Goal: Task Accomplishment & Management: Manage account settings

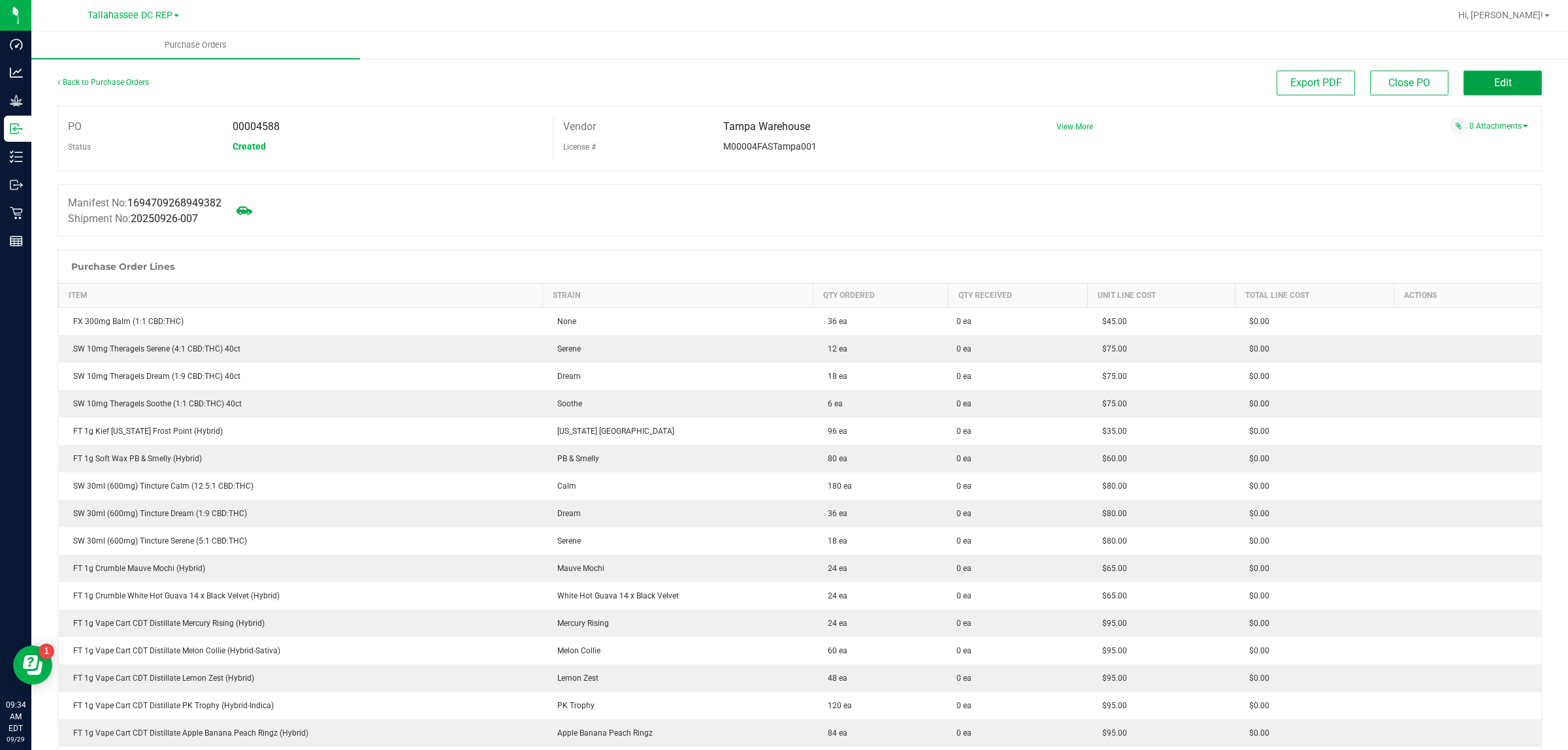
click at [1484, 90] on button "Edit" at bounding box center [1502, 83] width 79 height 25
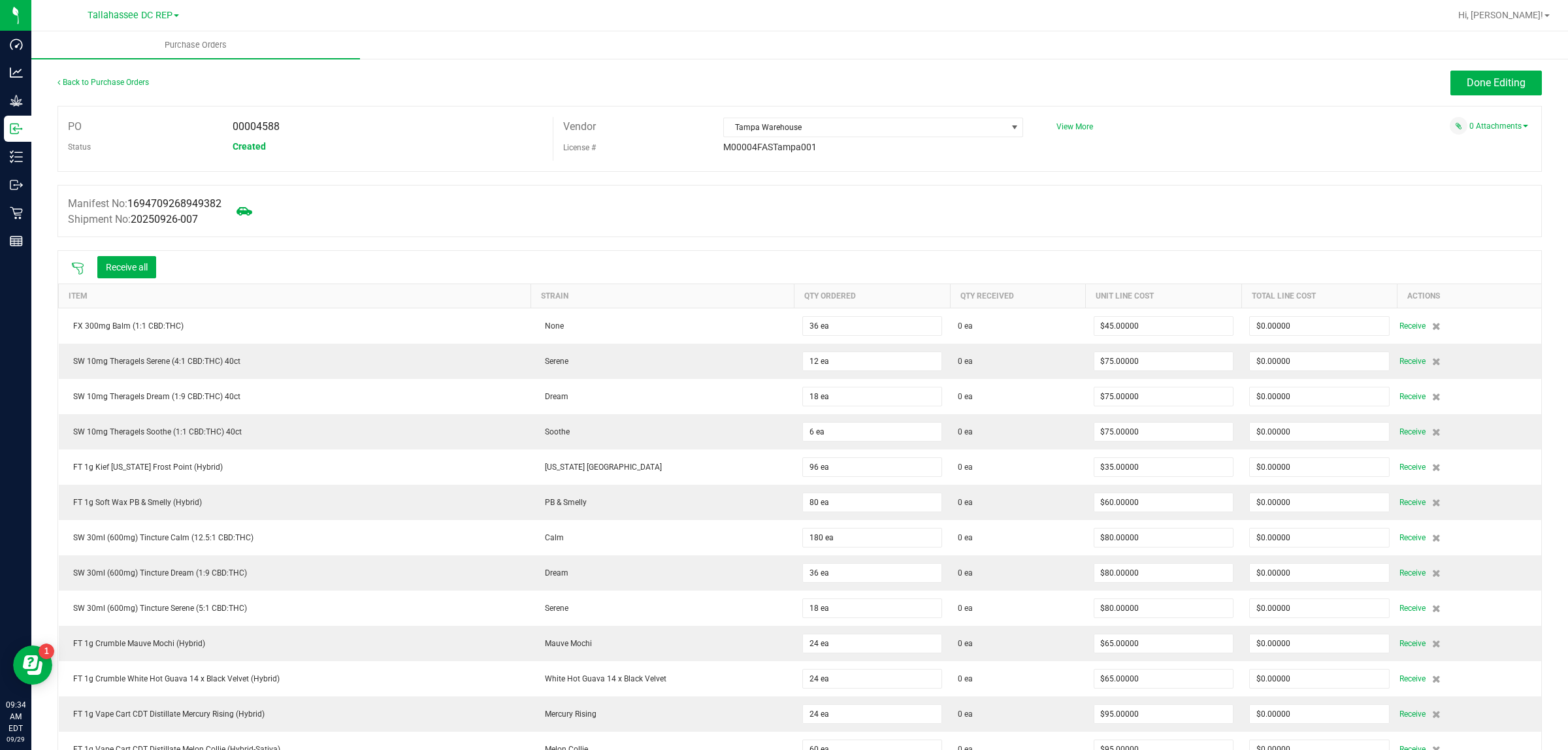
click at [74, 267] on icon at bounding box center [78, 268] width 12 height 12
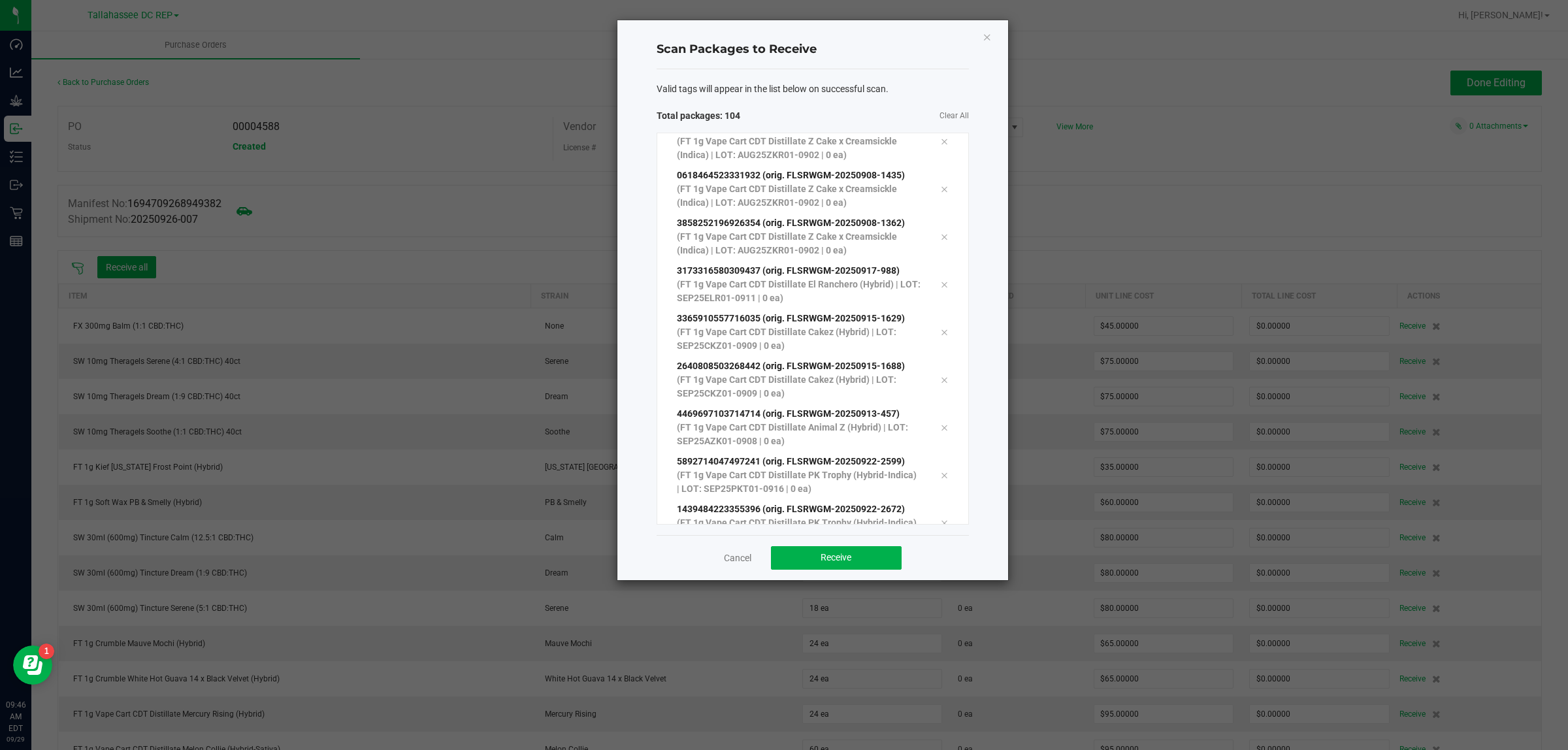
scroll to position [4553, 0]
click at [833, 560] on span "Receive" at bounding box center [837, 557] width 31 height 10
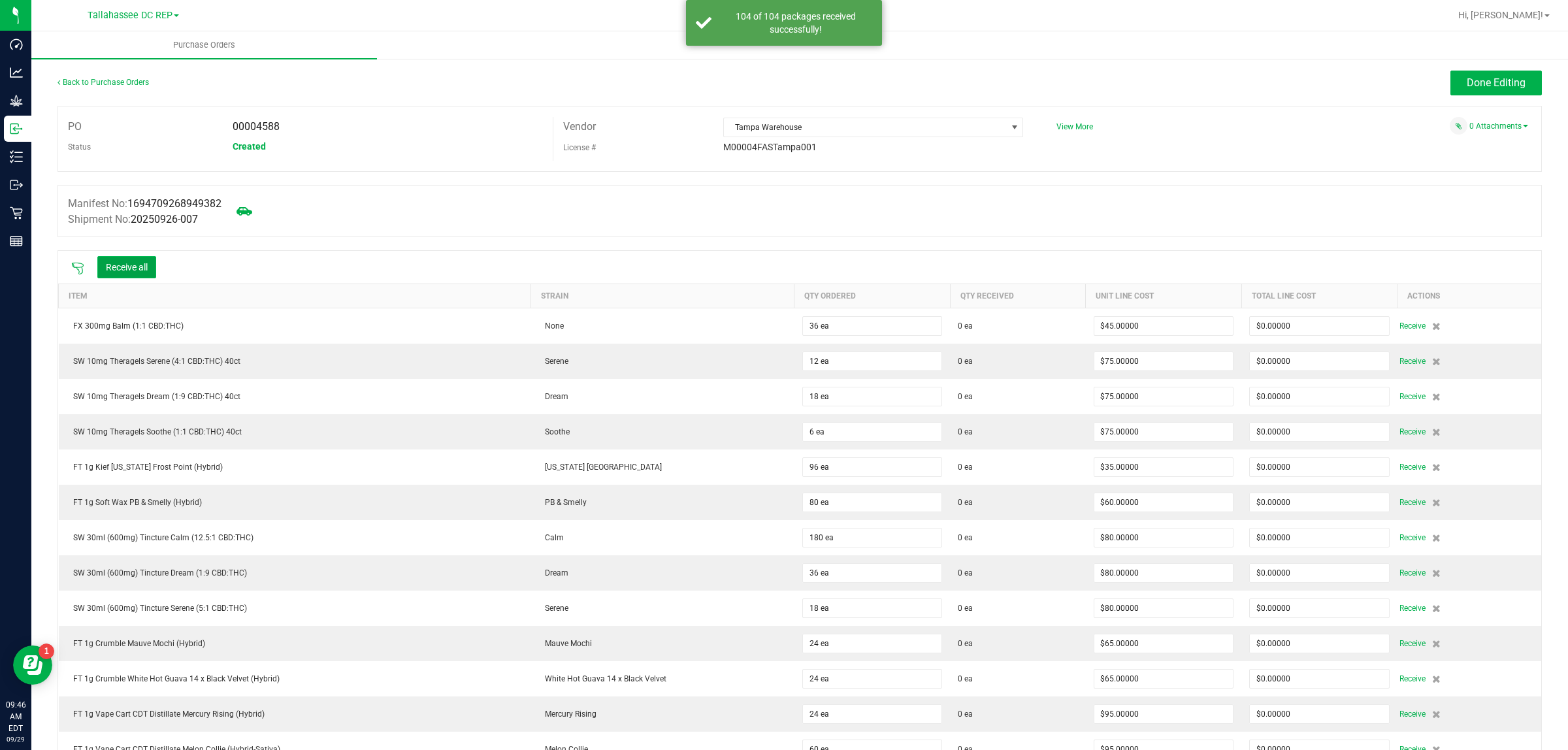
click at [141, 271] on button "Receive all" at bounding box center [127, 268] width 59 height 22
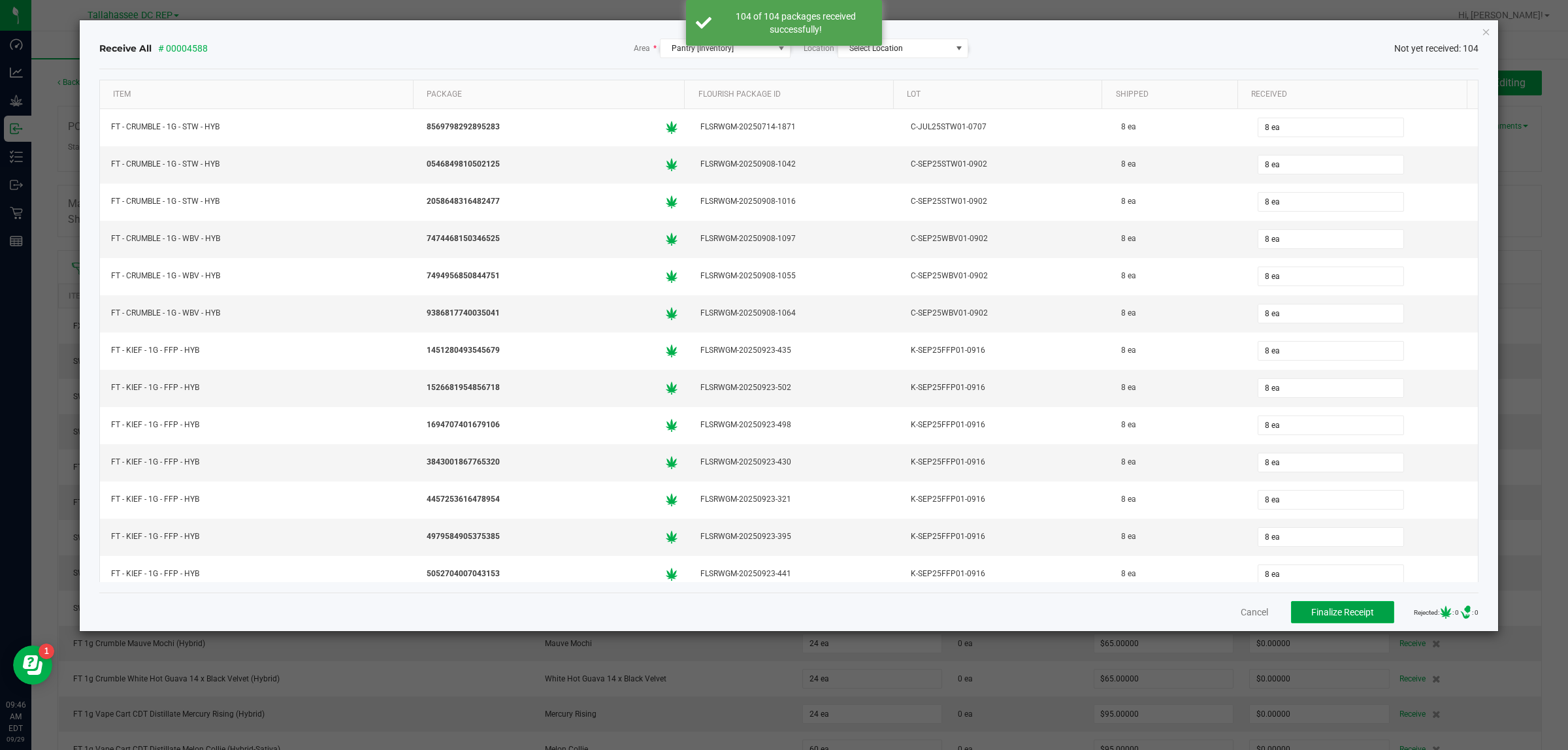
click at [1312, 611] on span "Finalize Receipt" at bounding box center [1343, 612] width 63 height 10
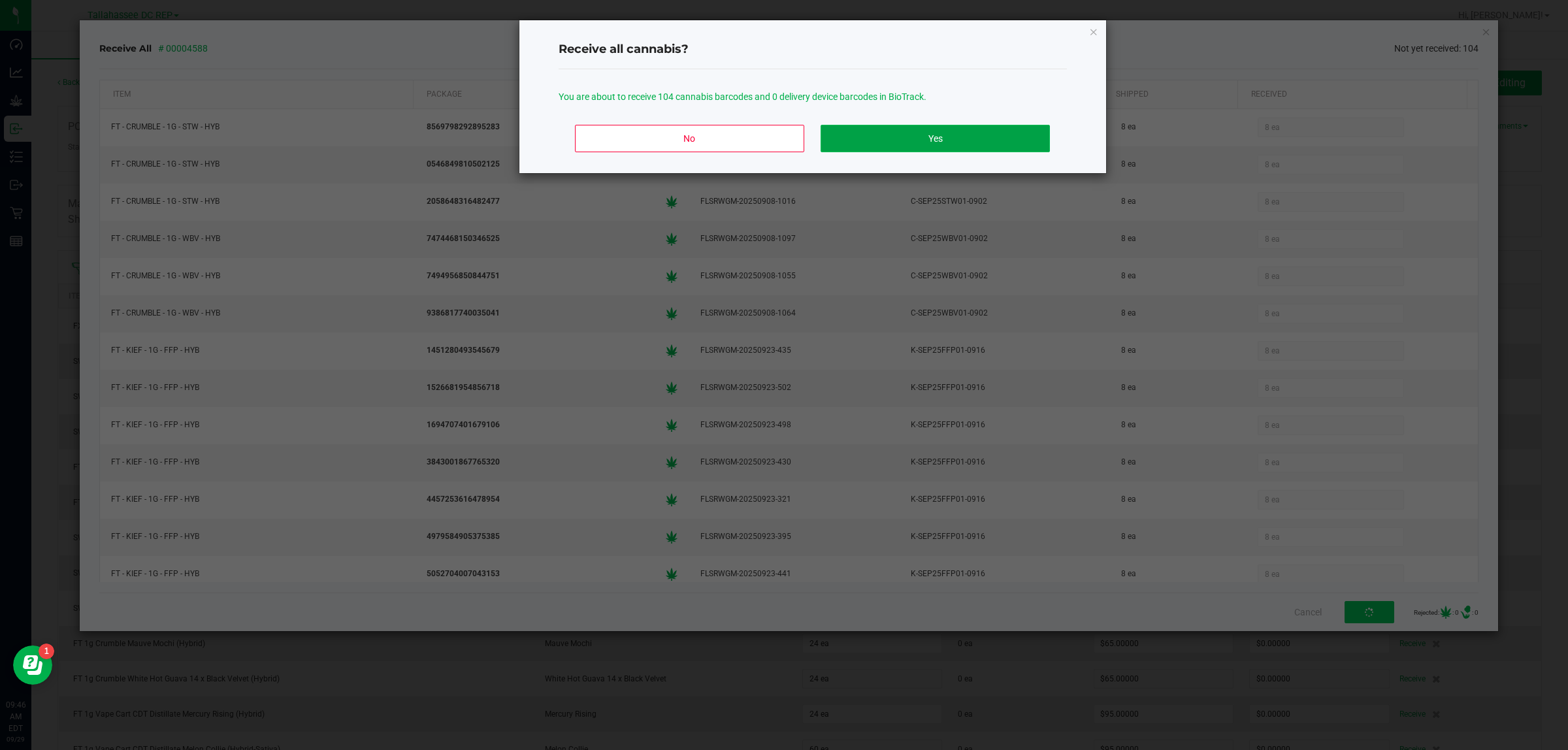
click at [943, 134] on button "Yes" at bounding box center [935, 139] width 229 height 28
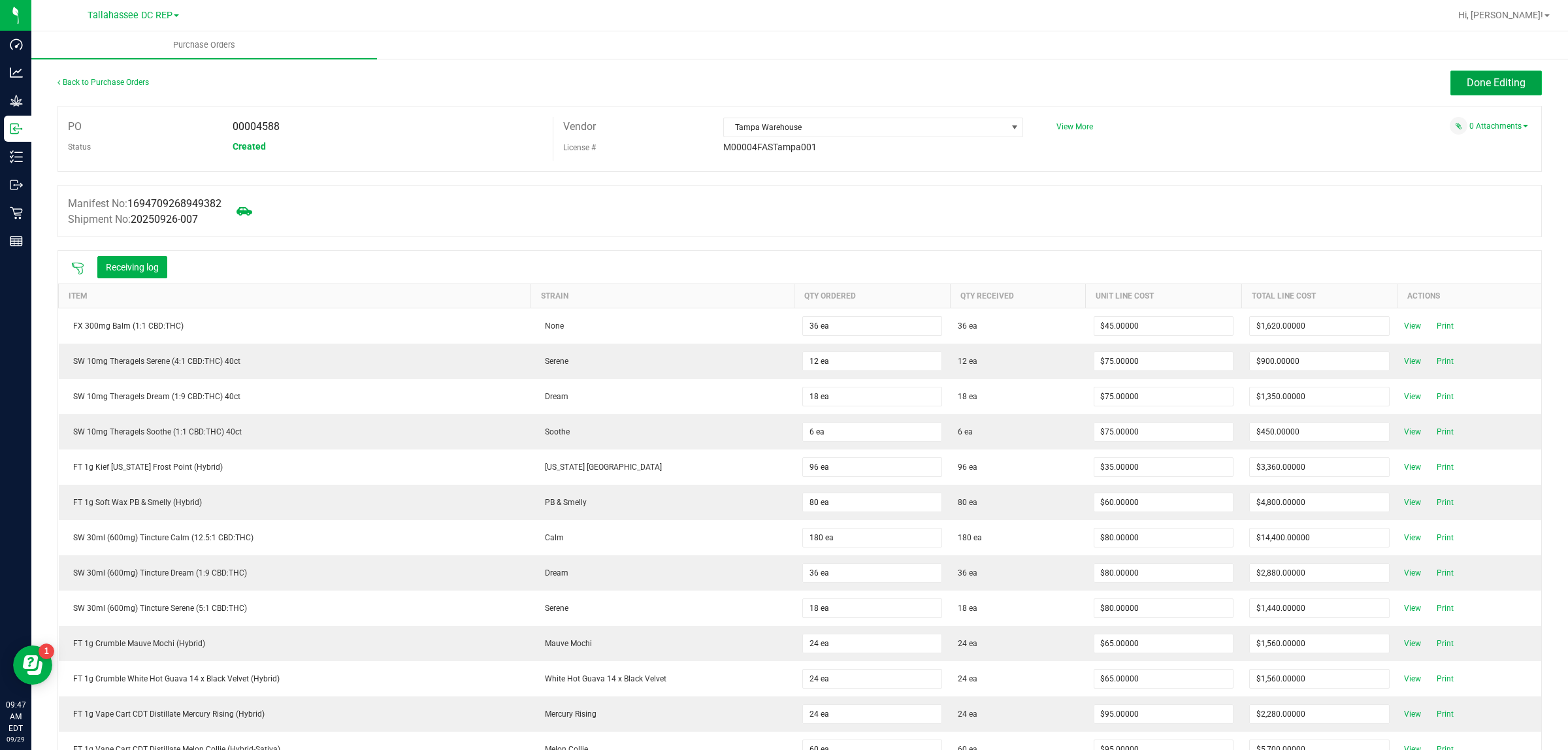
click at [1503, 84] on span "Done Editing" at bounding box center [1496, 83] width 59 height 12
